Goal: Transaction & Acquisition: Book appointment/travel/reservation

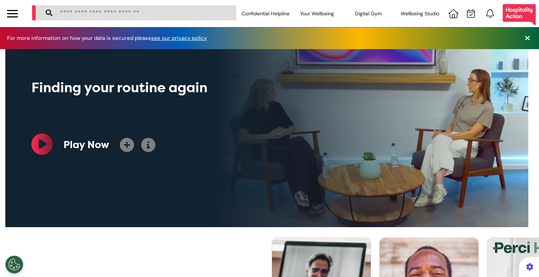
select select "**"
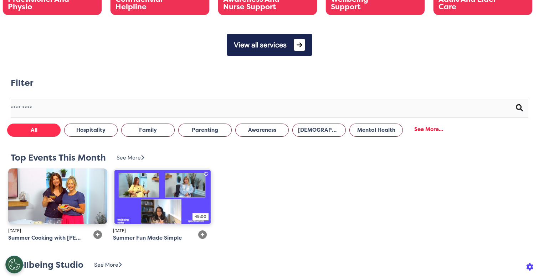
click at [276, 36] on button "View all services" at bounding box center [270, 45] width 86 height 22
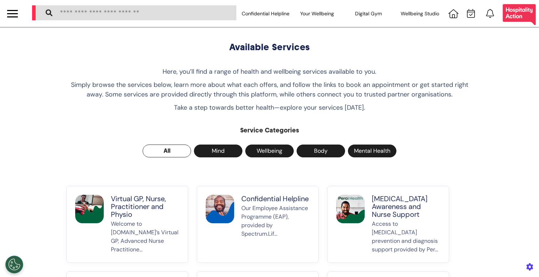
click at [137, 216] on p "Virtual GP, Nurse, Practitioner and Physio" at bounding box center [145, 207] width 68 height 24
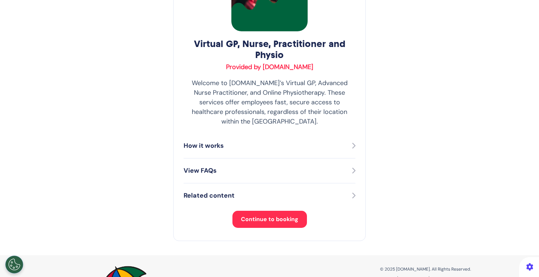
click at [254, 218] on button "Continue to booking" at bounding box center [269, 219] width 74 height 17
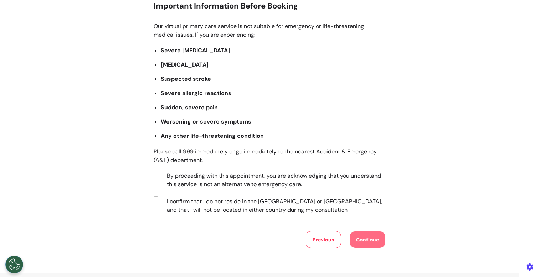
scroll to position [141, 0]
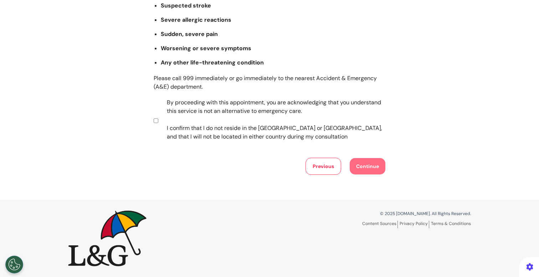
click at [218, 120] on label "By proceeding with this appointment, you are acknowledging that you understand …" at bounding box center [271, 119] width 223 height 43
click at [357, 164] on button "Continue" at bounding box center [368, 166] width 36 height 16
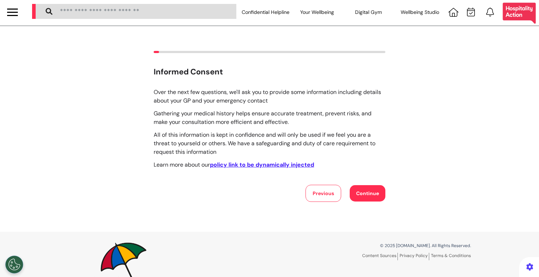
scroll to position [0, 0]
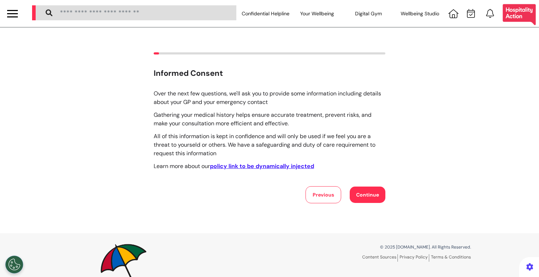
click at [361, 192] on button "Continue" at bounding box center [368, 195] width 36 height 16
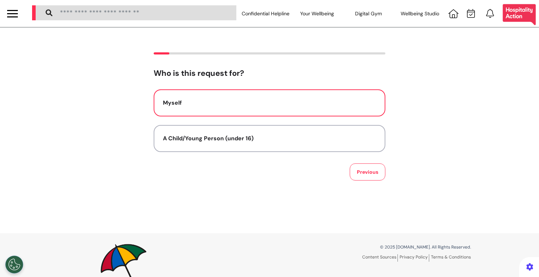
click at [288, 97] on button "Myself" at bounding box center [270, 102] width 232 height 27
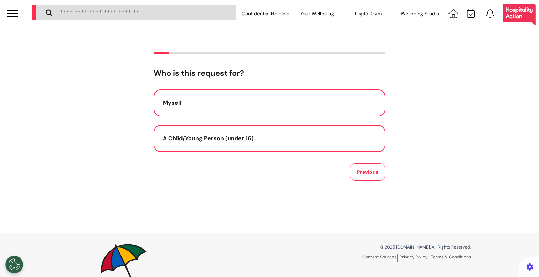
select select "*****"
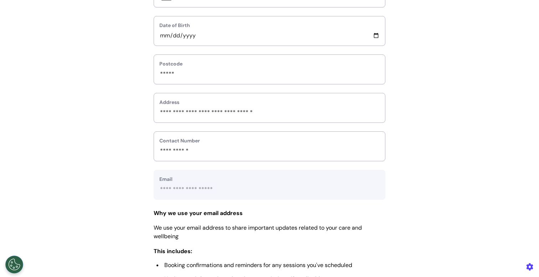
scroll to position [354, 0]
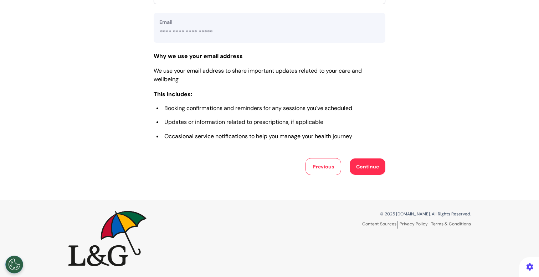
click at [360, 172] on button "Continue" at bounding box center [368, 167] width 36 height 16
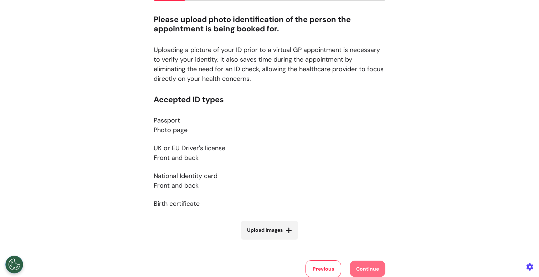
scroll to position [50, 0]
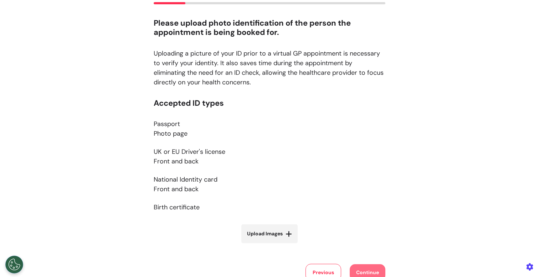
click at [273, 232] on span "Upload Images" at bounding box center [265, 233] width 36 height 7
click at [273, 245] on input "Upload Images" at bounding box center [269, 248] width 85 height 7
type input "**********"
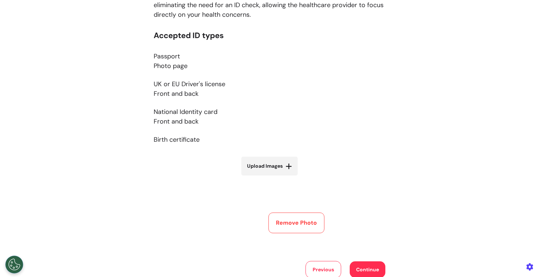
scroll to position [221, 0]
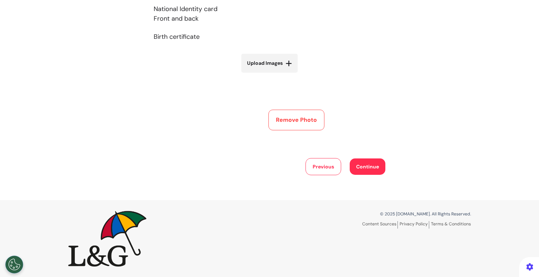
click at [360, 163] on button "Continue" at bounding box center [368, 167] width 36 height 16
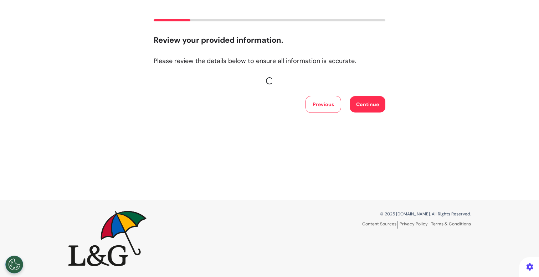
scroll to position [164, 0]
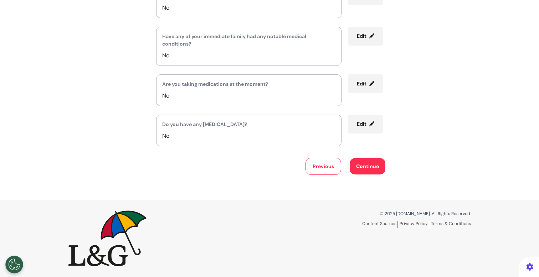
click at [323, 171] on button "Previous" at bounding box center [323, 166] width 36 height 17
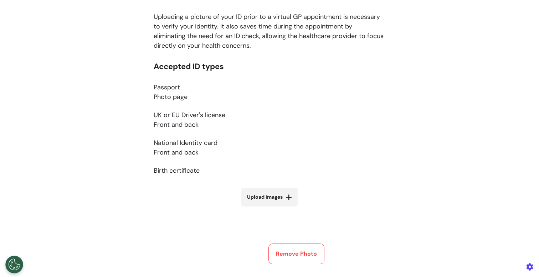
scroll to position [196, 0]
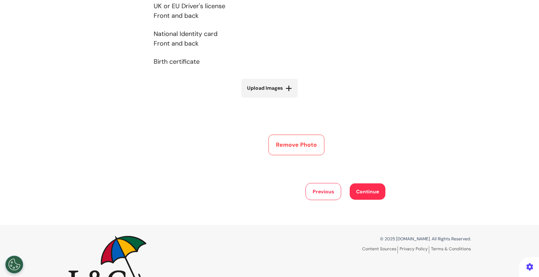
click at [293, 148] on button "Remove Photo" at bounding box center [296, 145] width 56 height 21
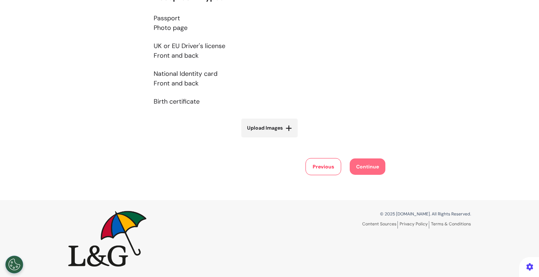
click at [263, 130] on span "Upload Images" at bounding box center [265, 127] width 36 height 7
click at [263, 139] on input "Upload Images" at bounding box center [269, 142] width 85 height 7
type input "**********"
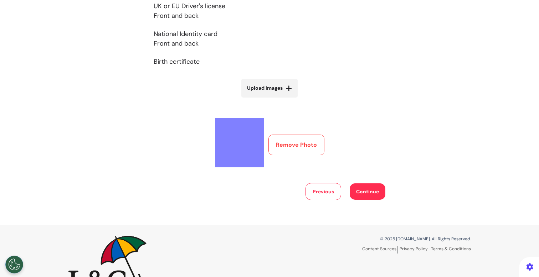
click at [365, 192] on button "Continue" at bounding box center [368, 191] width 36 height 16
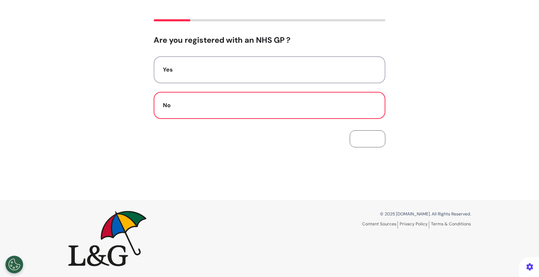
click at [364, 145] on button "Previous" at bounding box center [368, 138] width 36 height 17
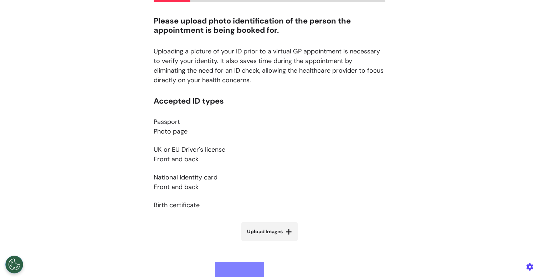
scroll to position [55, 0]
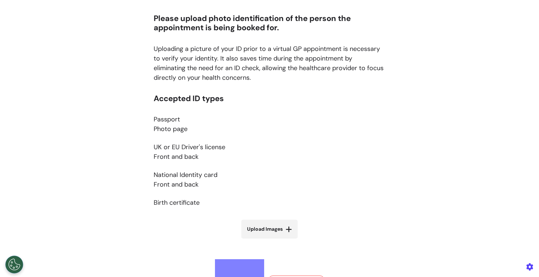
click at [274, 232] on span "Upload Images" at bounding box center [265, 229] width 36 height 7
click at [274, 240] on input "Upload Images" at bounding box center [269, 243] width 85 height 7
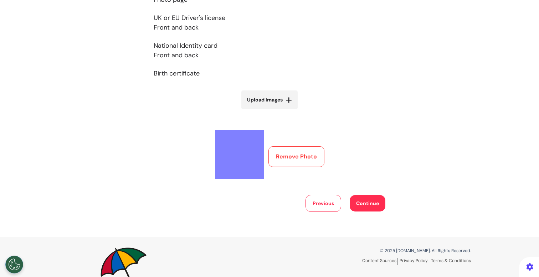
click at [303, 156] on button "Remove Photo" at bounding box center [296, 156] width 56 height 21
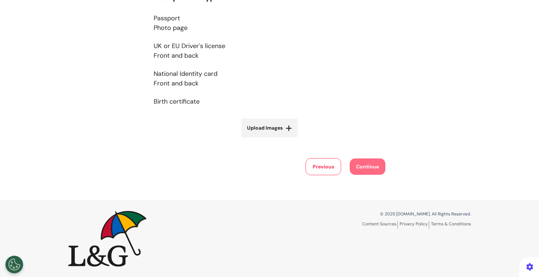
scroll to position [0, 0]
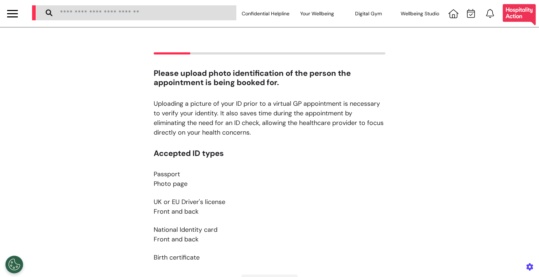
click at [9, 12] on div at bounding box center [12, 14] width 11 height 12
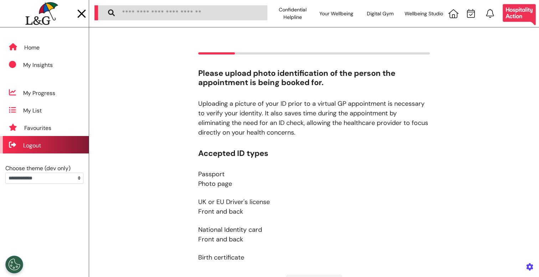
click at [45, 148] on div "Logout" at bounding box center [44, 144] width 89 height 17
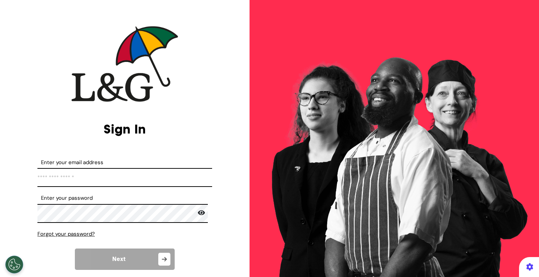
click at [113, 174] on input "Enter your email address" at bounding box center [124, 177] width 175 height 19
type input "**********"
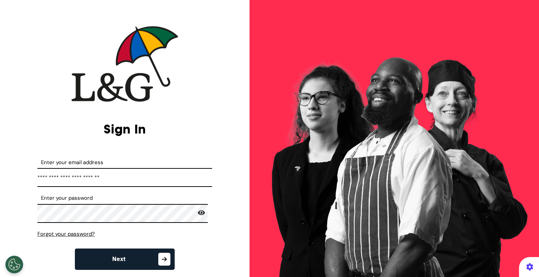
click at [138, 263] on button "Next" at bounding box center [125, 259] width 100 height 21
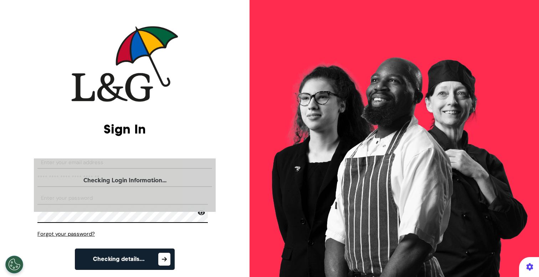
select select "**"
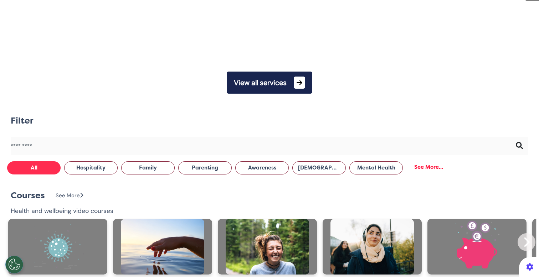
scroll to position [0, 269]
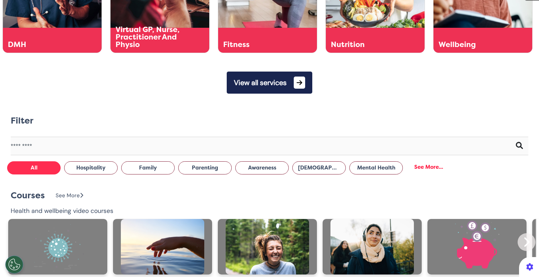
click at [247, 77] on button "View all services" at bounding box center [270, 83] width 86 height 22
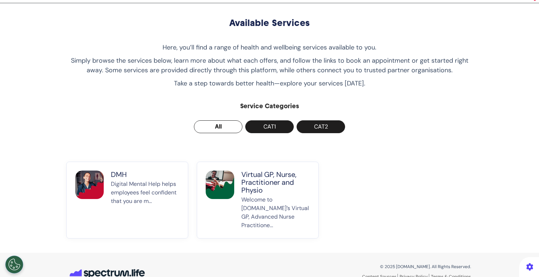
scroll to position [41, 0]
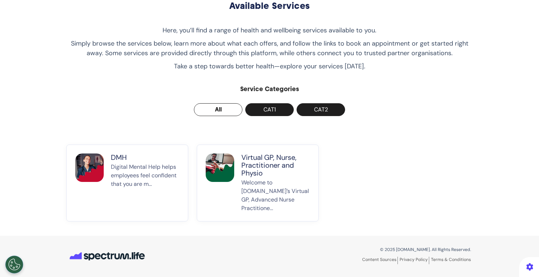
click at [258, 169] on p "Virtual GP, Nurse, Practitioner and Physio" at bounding box center [275, 166] width 68 height 24
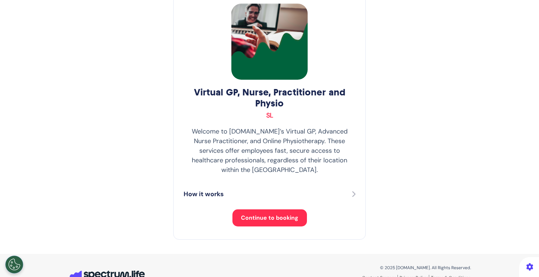
scroll to position [56, 0]
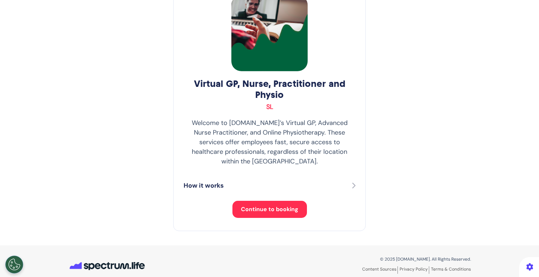
click at [262, 206] on span "Continue to booking" at bounding box center [269, 209] width 57 height 7
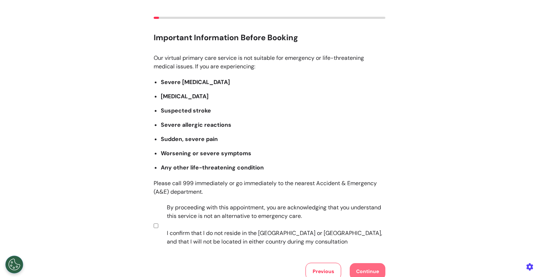
scroll to position [105, 0]
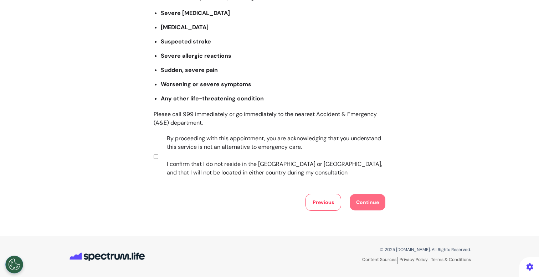
click at [207, 148] on label "By proceeding with this appointment, you are acknowledging that you understand …" at bounding box center [271, 155] width 223 height 43
click at [365, 203] on button "Continue" at bounding box center [368, 202] width 36 height 16
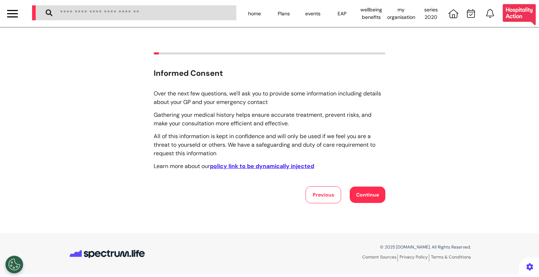
click at [362, 197] on button "Continue" at bounding box center [368, 195] width 36 height 16
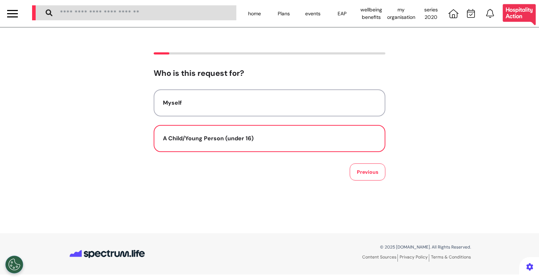
click at [230, 136] on div "A Child/Young Person (under 16)" at bounding box center [269, 138] width 213 height 9
select select "******"
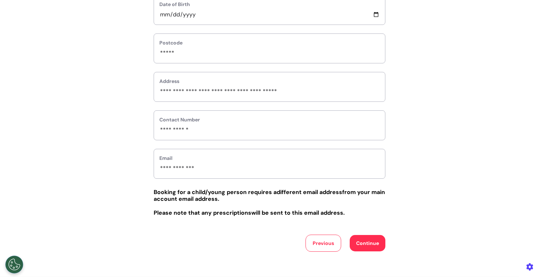
scroll to position [259, 0]
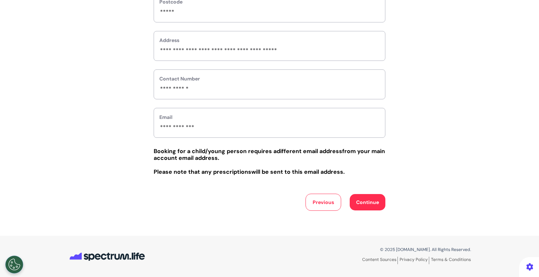
click at [362, 204] on button "Continue" at bounding box center [368, 202] width 36 height 16
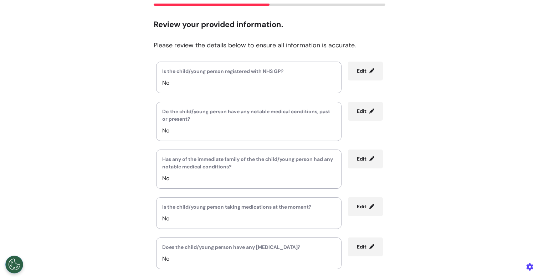
scroll to position [50, 0]
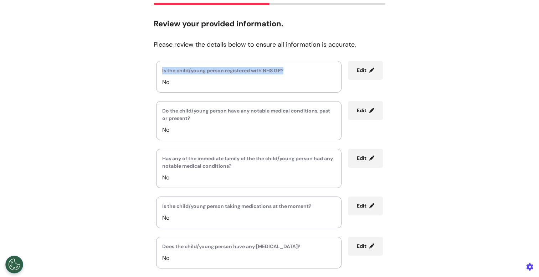
drag, startPoint x: 157, startPoint y: 71, endPoint x: 306, endPoint y: 72, distance: 148.2
click at [306, 72] on div "Is the child/young person registered with NHS GP? No" at bounding box center [248, 77] width 185 height 32
click at [310, 77] on div "Is the child/young person registered with NHS GP? No" at bounding box center [248, 77] width 185 height 32
click at [369, 72] on icon at bounding box center [371, 70] width 5 height 5
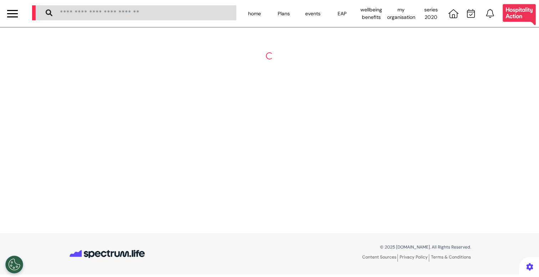
scroll to position [0, 0]
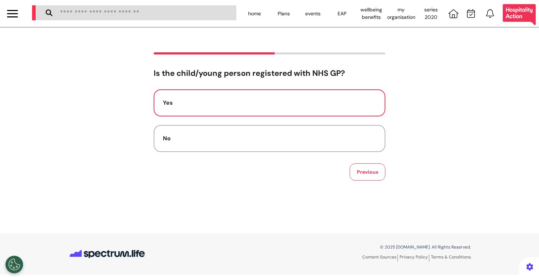
click at [206, 108] on button "Yes" at bounding box center [270, 102] width 232 height 27
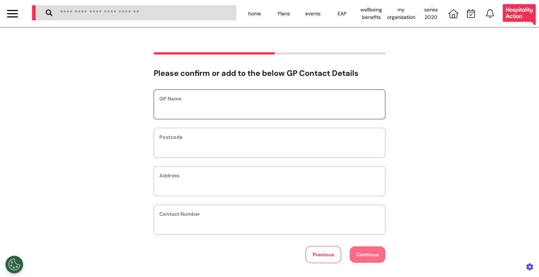
click at [206, 108] on input "text" at bounding box center [269, 108] width 220 height 9
type input "*****"
type input "*"
select select
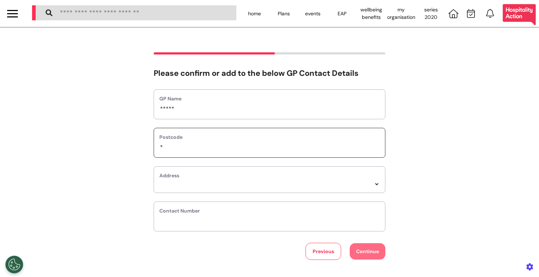
type input "**"
select select
type input "***"
select select
type input "****"
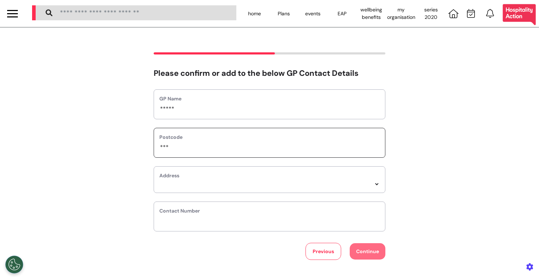
select select
type input "*****"
select select
type input "*****"
click at [197, 183] on select "*****" at bounding box center [269, 184] width 220 height 6
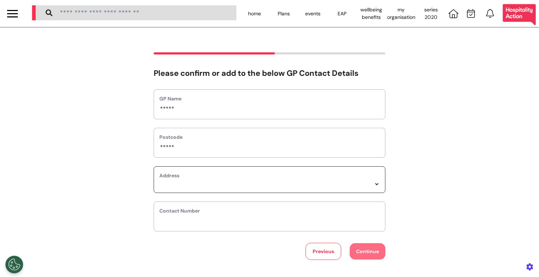
select select
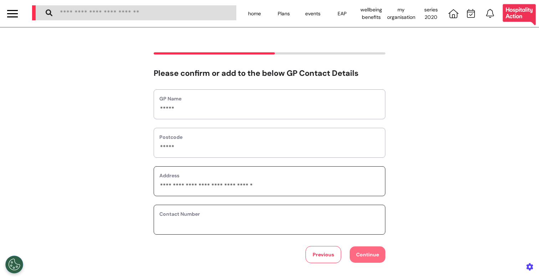
click at [197, 222] on input "phone" at bounding box center [269, 224] width 220 height 9
type input "**********"
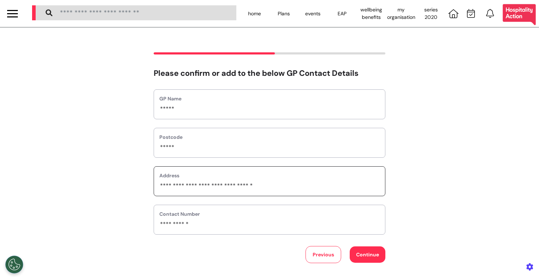
click at [356, 255] on button "Continue" at bounding box center [368, 255] width 36 height 16
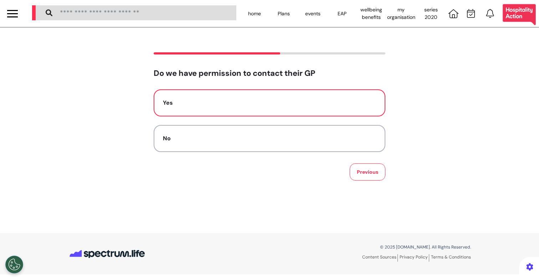
click at [311, 113] on button "Yes" at bounding box center [270, 102] width 232 height 27
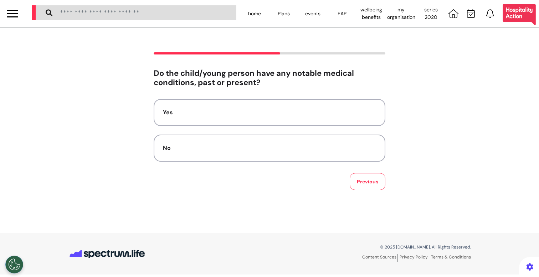
click at [311, 113] on div "Yes" at bounding box center [269, 112] width 213 height 9
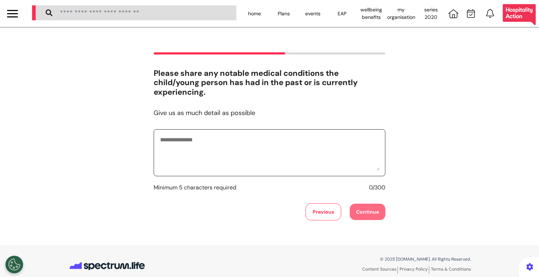
click at [279, 142] on textarea at bounding box center [269, 153] width 220 height 36
type textarea "**********"
click at [369, 215] on button "Continue" at bounding box center [368, 212] width 36 height 16
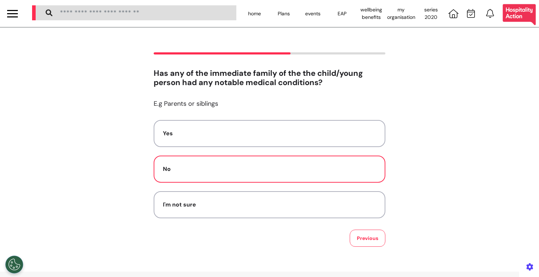
click at [274, 168] on div "No" at bounding box center [269, 169] width 213 height 9
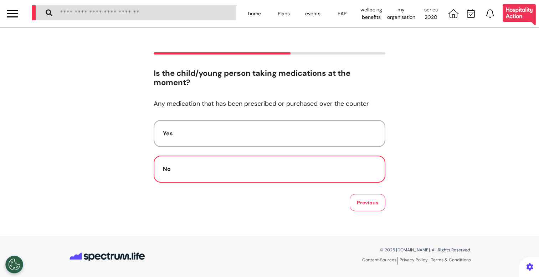
click at [264, 168] on div "No" at bounding box center [269, 169] width 213 height 9
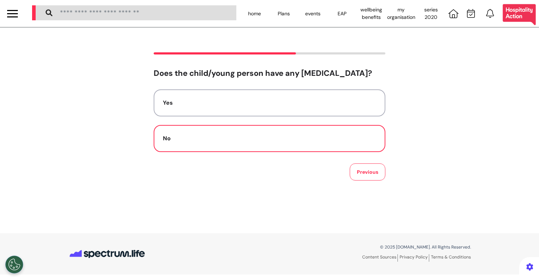
click at [305, 144] on button "No" at bounding box center [270, 138] width 232 height 27
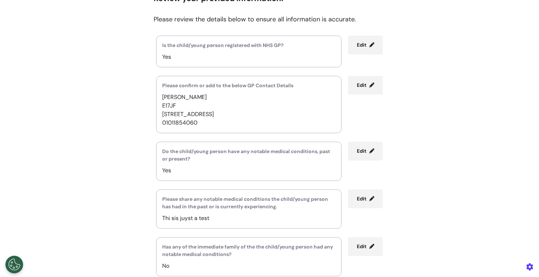
scroll to position [76, 0]
drag, startPoint x: 175, startPoint y: 58, endPoint x: 159, endPoint y: 58, distance: 15.3
click at [162, 58] on p "Yes" at bounding box center [248, 56] width 173 height 9
drag, startPoint x: 196, startPoint y: 121, endPoint x: 158, endPoint y: 101, distance: 42.4
click at [158, 100] on div "Please confirm or add to the below GP Contact Details Ahmed E17JF [STREET_ADDRE…" at bounding box center [248, 103] width 185 height 57
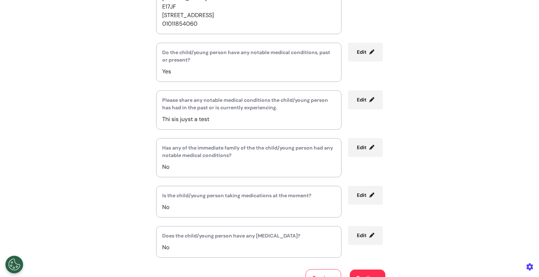
scroll to position [249, 0]
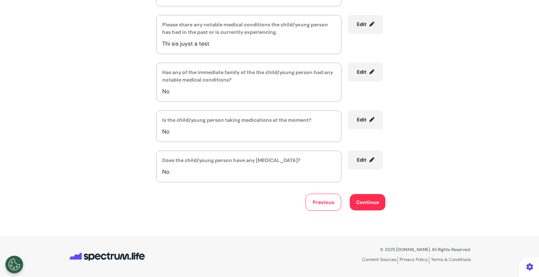
click at [357, 201] on button "Continue" at bounding box center [368, 202] width 36 height 16
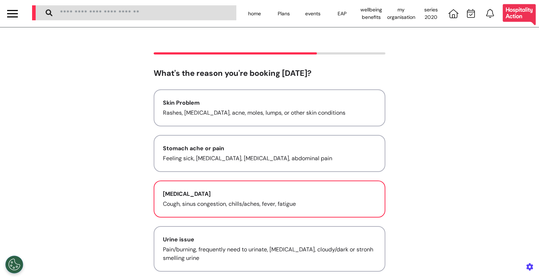
scroll to position [0, 0]
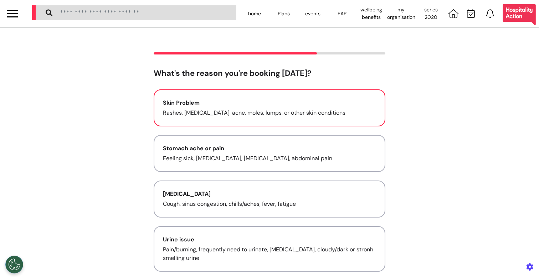
click at [224, 102] on div "Skin Problem" at bounding box center [269, 103] width 213 height 9
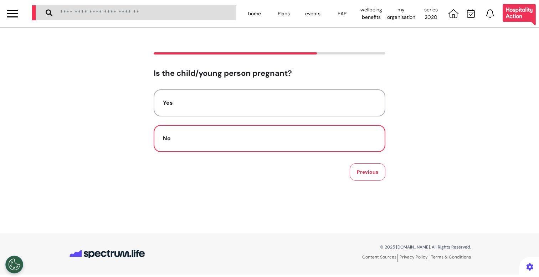
click at [217, 142] on div "No" at bounding box center [269, 138] width 213 height 9
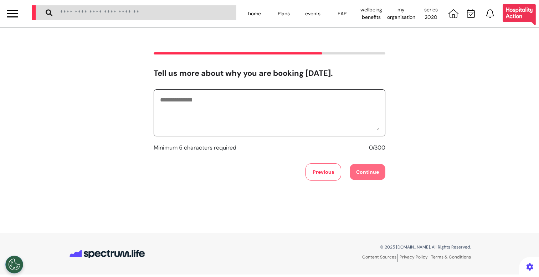
click at [265, 115] on textarea at bounding box center [269, 113] width 220 height 36
type textarea "**********"
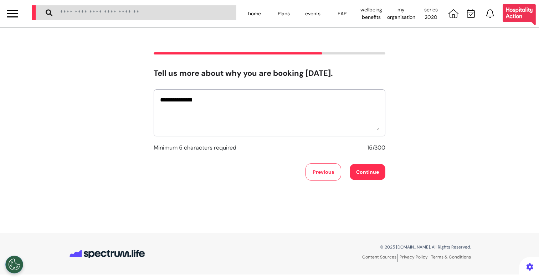
click at [361, 174] on button "Continue" at bounding box center [368, 172] width 36 height 16
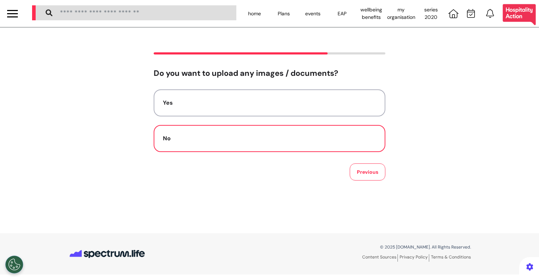
click at [336, 149] on button "No" at bounding box center [270, 138] width 232 height 27
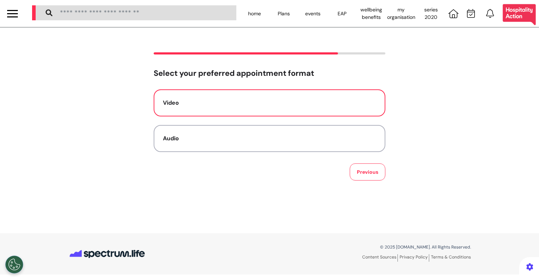
click at [306, 108] on button "Video" at bounding box center [270, 102] width 232 height 27
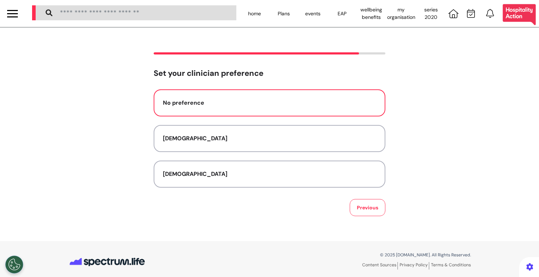
click at [283, 104] on div "No preference" at bounding box center [269, 103] width 213 height 9
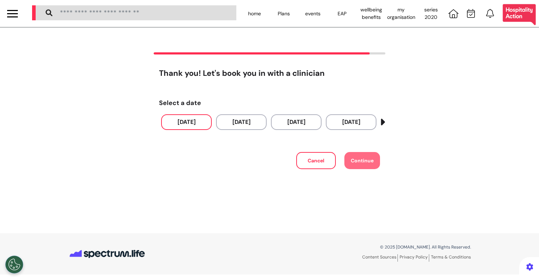
click at [187, 123] on button "[DATE]" at bounding box center [186, 122] width 51 height 16
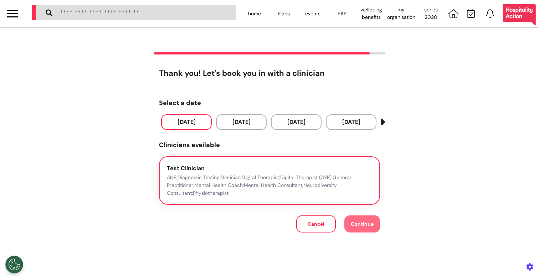
click at [232, 169] on div "Test Clinician ANP;Diagnostic Testing;Dietician;Digital Therapist;Digital Thera…" at bounding box center [269, 180] width 205 height 33
click at [352, 220] on button "Continue" at bounding box center [362, 224] width 36 height 17
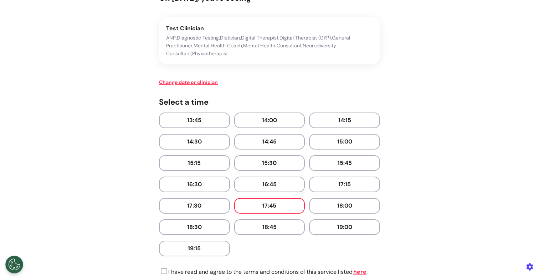
scroll to position [77, 0]
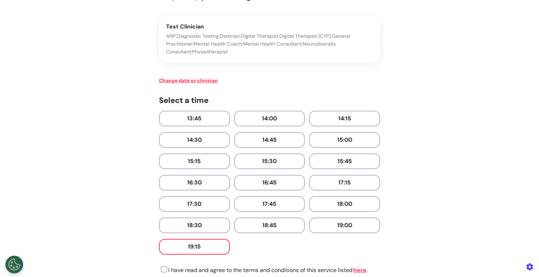
click at [204, 249] on button "19:15" at bounding box center [194, 247] width 71 height 16
click at [160, 268] on icon at bounding box center [163, 269] width 8 height 7
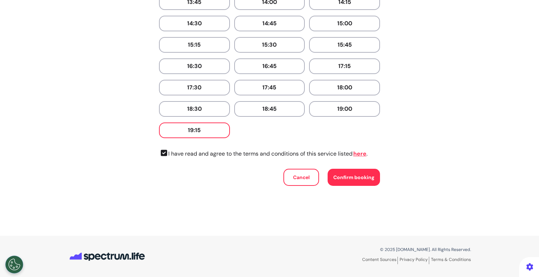
click at [364, 175] on span "Confirm booking" at bounding box center [353, 177] width 41 height 6
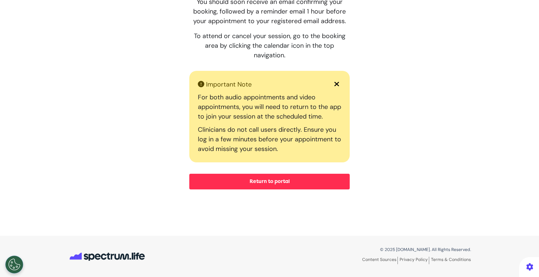
scroll to position [0, 0]
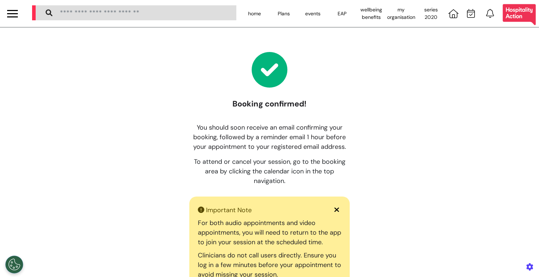
click at [22, 16] on div at bounding box center [12, 13] width 25 height 27
click at [11, 15] on div at bounding box center [12, 14] width 11 height 12
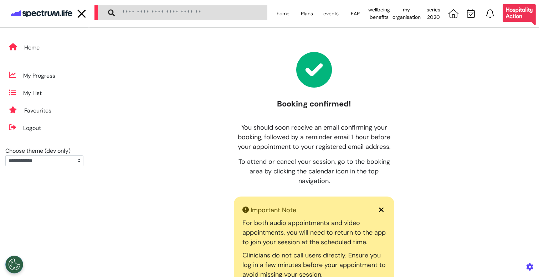
click at [45, 18] on img at bounding box center [42, 14] width 64 height 14
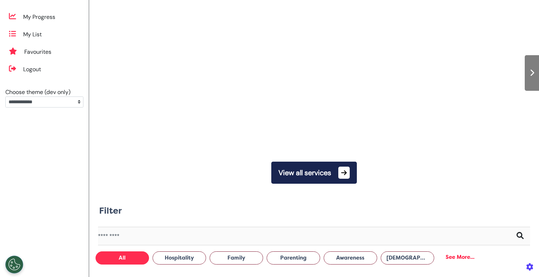
scroll to position [65, 0]
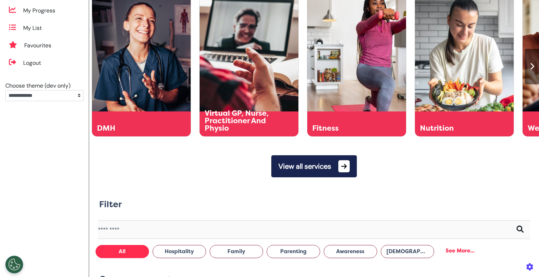
click at [292, 172] on button "View all services" at bounding box center [314, 166] width 86 height 22
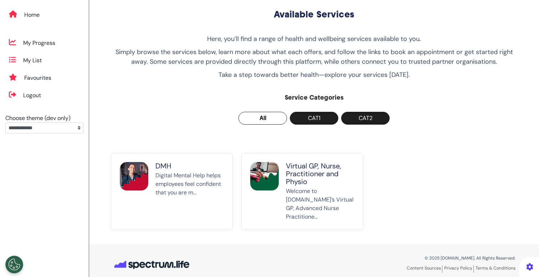
scroll to position [41, 0]
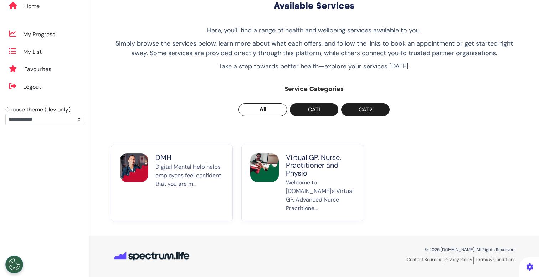
click at [300, 192] on p "Welcome to [DOMAIN_NAME]’s Virtual GP, Advanced Nurse Practitione..." at bounding box center [320, 195] width 68 height 34
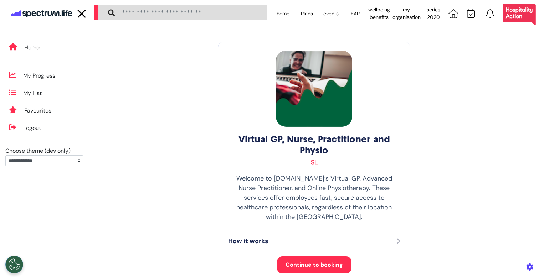
click at [313, 261] on span "Continue to booking" at bounding box center [313, 264] width 57 height 7
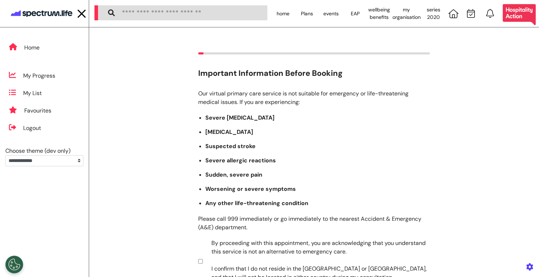
scroll to position [105, 0]
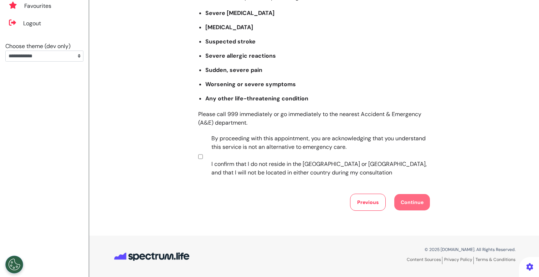
click at [259, 148] on label "By proceeding with this appointment, you are acknowledging that you understand …" at bounding box center [315, 155] width 223 height 43
click at [403, 201] on button "Continue" at bounding box center [412, 202] width 36 height 16
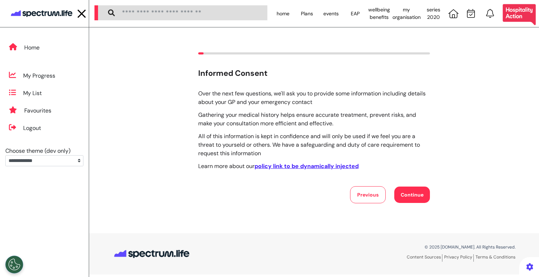
scroll to position [0, 0]
click at [417, 197] on button "Continue" at bounding box center [412, 195] width 36 height 16
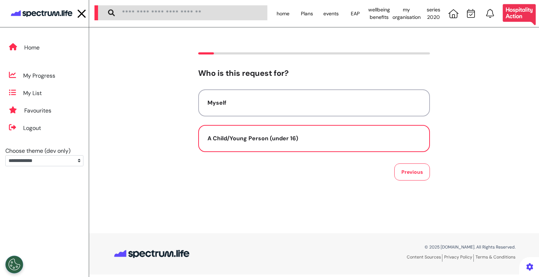
click at [234, 139] on div "A Child/Young Person (under 16)" at bounding box center [313, 138] width 213 height 9
select select "******"
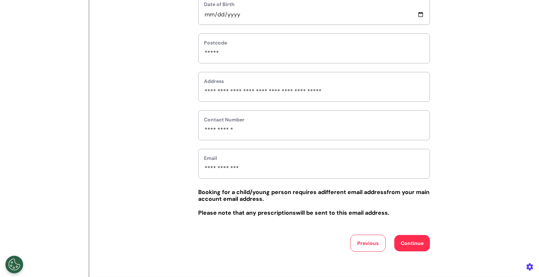
scroll to position [259, 0]
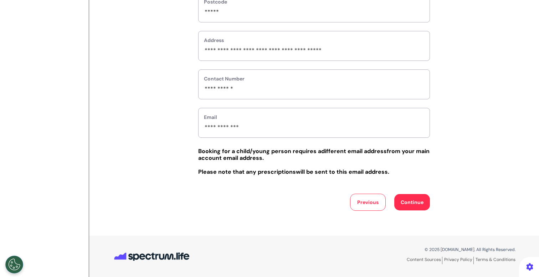
click at [416, 198] on button "Continue" at bounding box center [412, 202] width 36 height 16
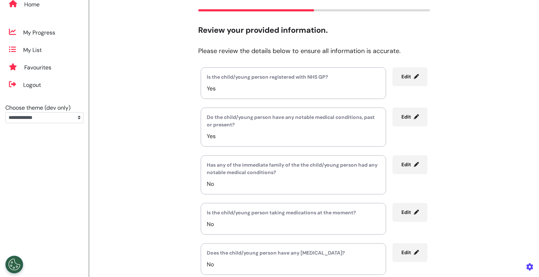
scroll to position [0, 0]
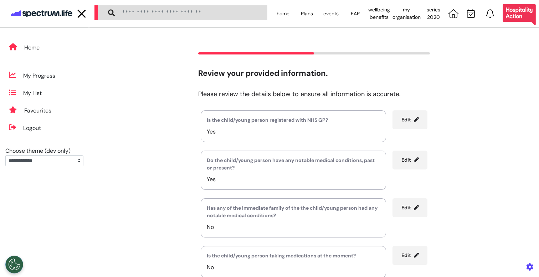
click at [78, 15] on div at bounding box center [81, 14] width 11 height 12
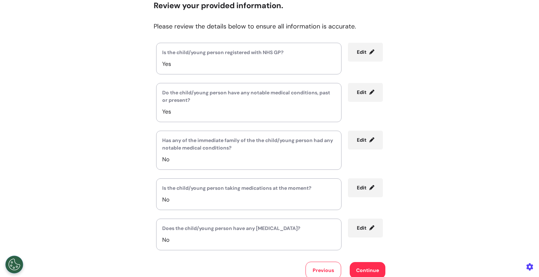
scroll to position [64, 0]
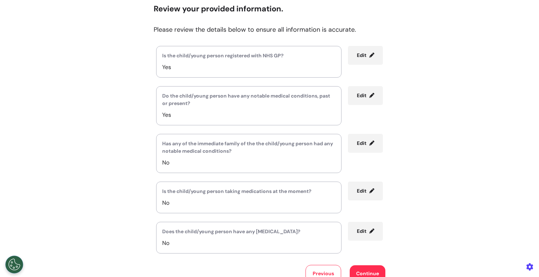
drag, startPoint x: 170, startPoint y: 70, endPoint x: 154, endPoint y: 70, distance: 16.7
click at [156, 70] on div "Is the child/young person registered with NHS GP? Yes" at bounding box center [248, 62] width 185 height 32
click at [177, 115] on p "Yes" at bounding box center [248, 115] width 173 height 9
drag, startPoint x: 172, startPoint y: 66, endPoint x: 160, endPoint y: 63, distance: 12.1
click at [160, 63] on div "Is the child/young person registered with NHS GP? Yes" at bounding box center [248, 62] width 185 height 32
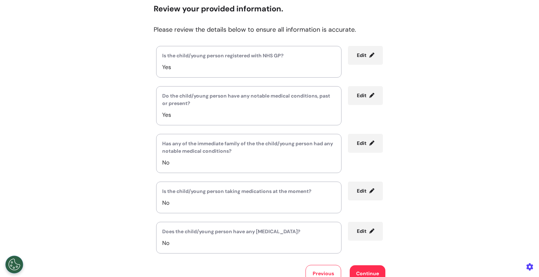
click at [163, 64] on p "Yes" at bounding box center [248, 67] width 173 height 9
click at [198, 75] on div "Is the child/young person registered with NHS GP? Yes" at bounding box center [248, 62] width 185 height 32
drag, startPoint x: 167, startPoint y: 71, endPoint x: 151, endPoint y: 65, distance: 17.2
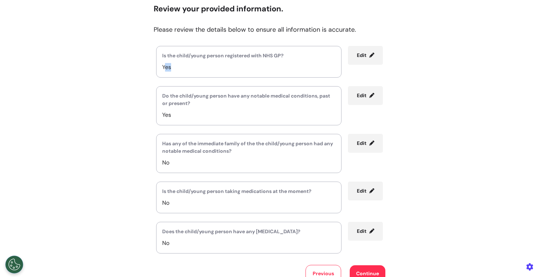
click at [154, 65] on div "Is the child/young person registered with NHS GP? Yes Edit" at bounding box center [270, 62] width 232 height 32
click at [201, 66] on p "Yes" at bounding box center [248, 67] width 173 height 9
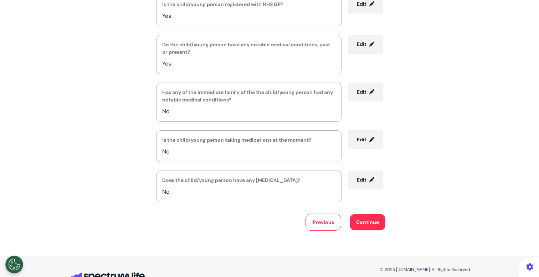
scroll to position [115, 0]
click at [362, 228] on button "Continue" at bounding box center [368, 223] width 36 height 16
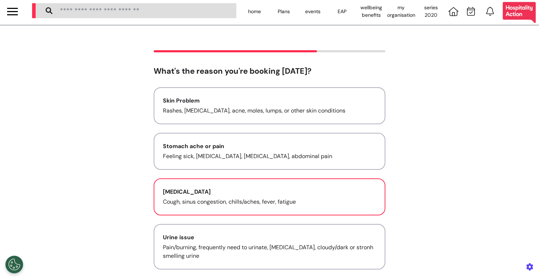
scroll to position [0, 0]
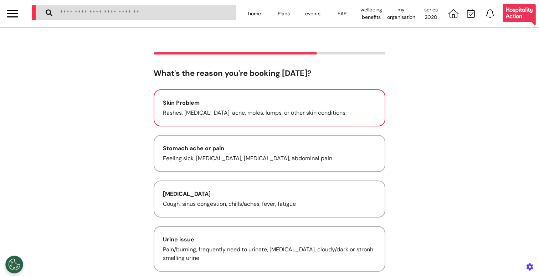
click at [313, 125] on button "Skin Problem Rashes, [MEDICAL_DATA], acne, moles, lumps, or other skin conditio…" at bounding box center [270, 107] width 232 height 37
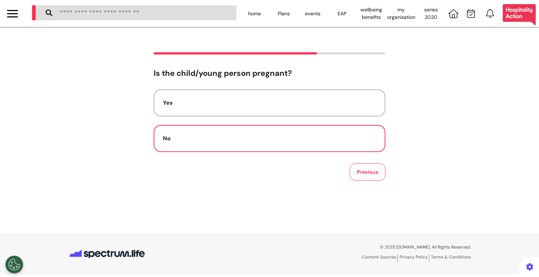
click at [311, 129] on button "No" at bounding box center [270, 138] width 232 height 27
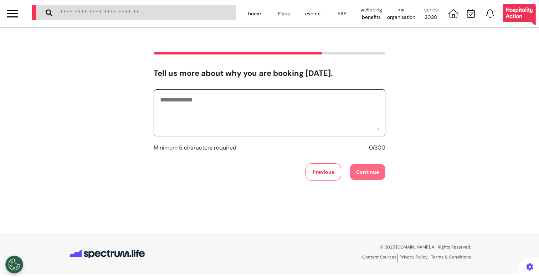
click at [306, 122] on textarea at bounding box center [269, 113] width 220 height 36
type textarea "********"
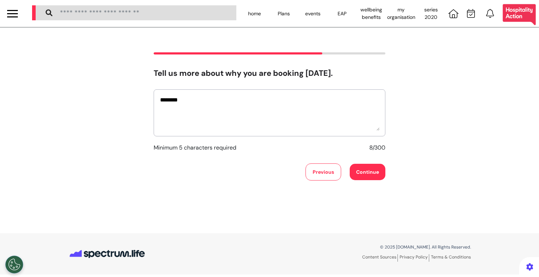
click at [374, 168] on button "Continue" at bounding box center [368, 172] width 36 height 16
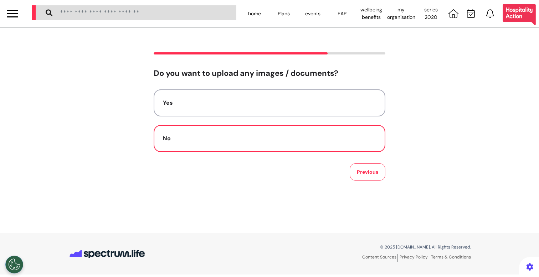
click at [266, 144] on button "No" at bounding box center [270, 138] width 232 height 27
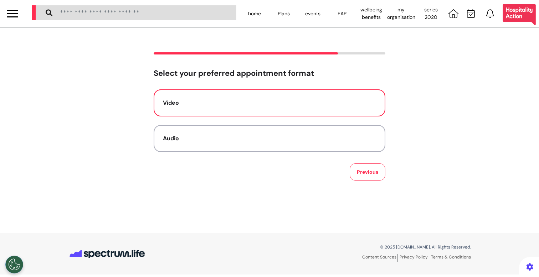
click at [229, 101] on div "Video" at bounding box center [269, 103] width 213 height 9
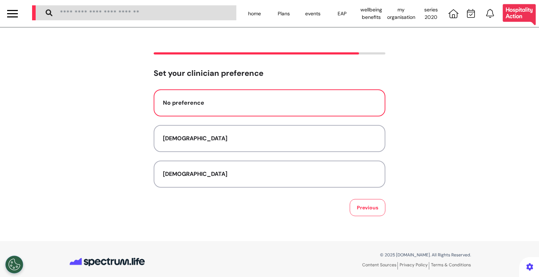
click at [228, 101] on div "No preference" at bounding box center [269, 103] width 213 height 9
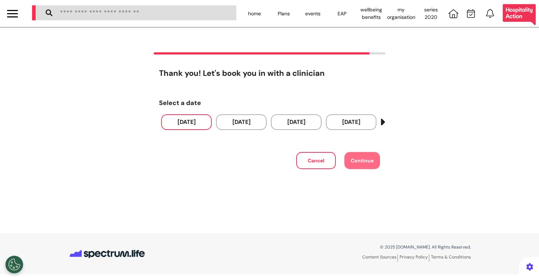
click at [198, 122] on button "[DATE]" at bounding box center [186, 122] width 51 height 16
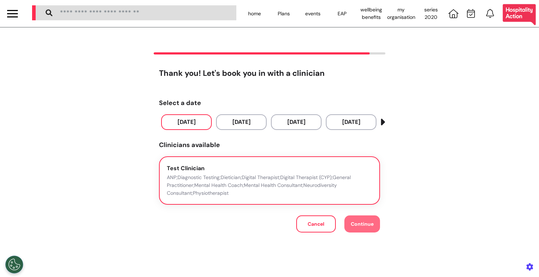
click at [326, 191] on p "ANP;Diagnostic Testing;Dietician;Digital Therapist;Digital Therapist (CYP);Gene…" at bounding box center [269, 186] width 205 height 24
click at [361, 224] on span "Continue" at bounding box center [362, 224] width 23 height 6
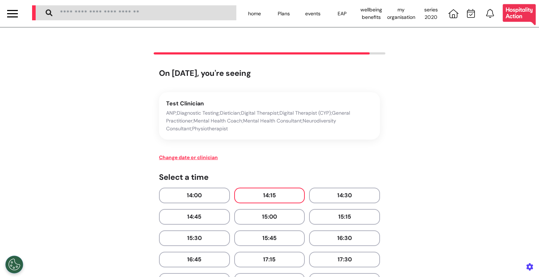
click at [282, 199] on button "14:15" at bounding box center [269, 196] width 71 height 16
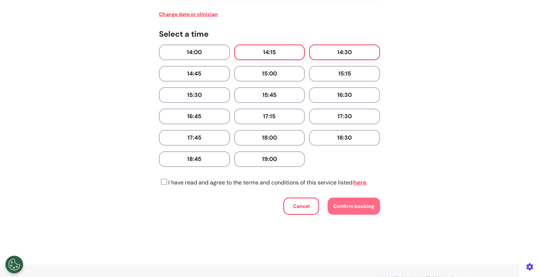
scroll to position [172, 0]
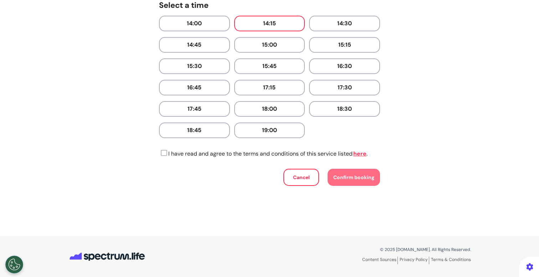
click at [164, 154] on icon at bounding box center [163, 153] width 8 height 7
click at [387, 170] on div "On [DATE], you're seeing Test Clinician ANP;Diagnostic Testing;Dietician;Digita…" at bounding box center [269, 54] width 413 height 314
click at [372, 170] on button "Confirm booking" at bounding box center [353, 177] width 52 height 17
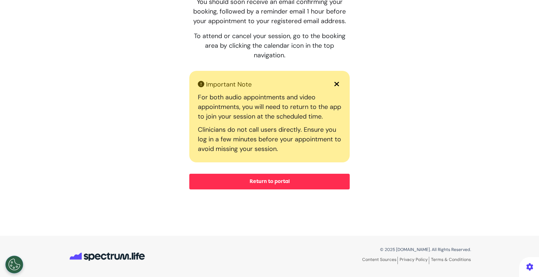
scroll to position [0, 0]
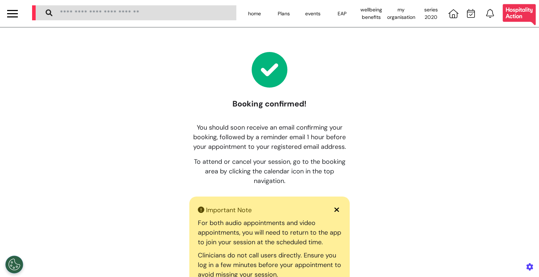
click at [12, 20] on div at bounding box center [12, 13] width 25 height 27
click at [13, 12] on div at bounding box center [12, 14] width 11 height 12
